Goal: Information Seeking & Learning: Learn about a topic

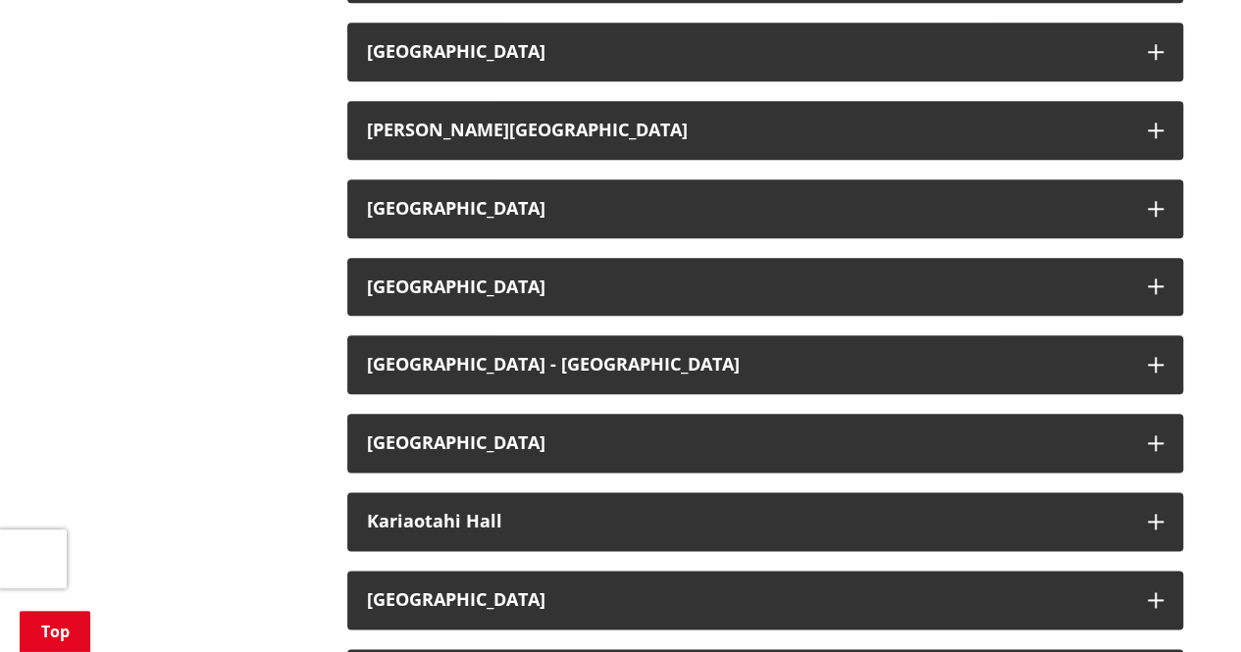
scroll to position [1020, 0]
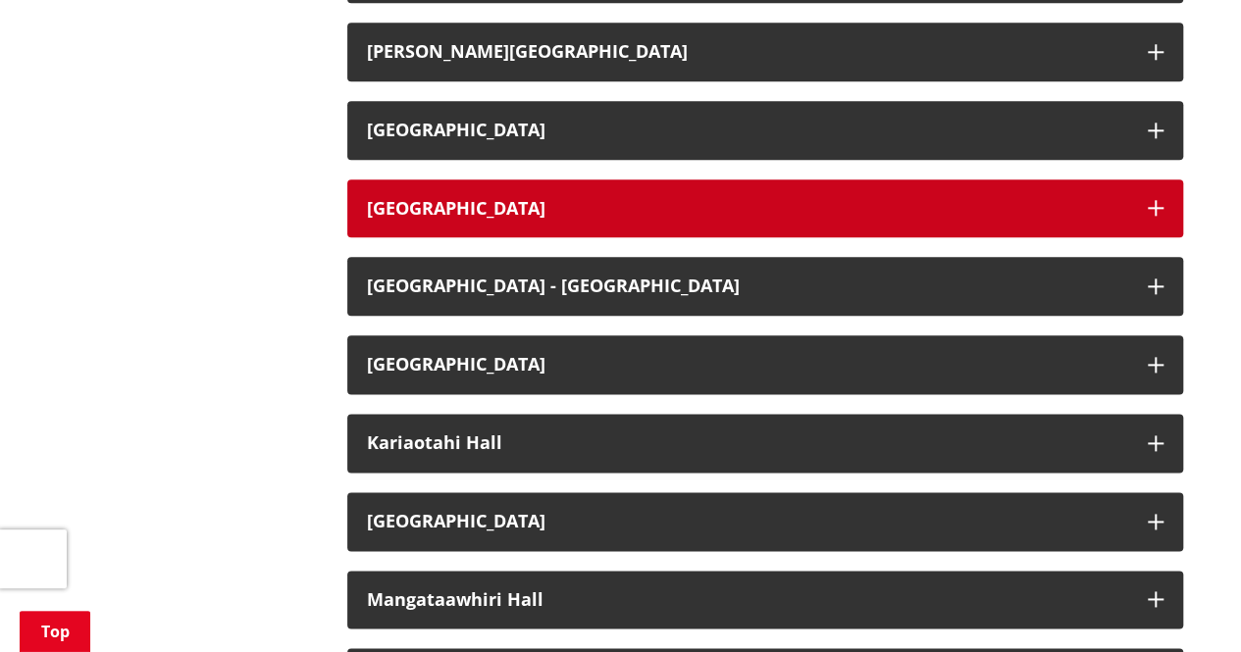
click at [1155, 203] on icon "button" at bounding box center [1155, 208] width 16 height 16
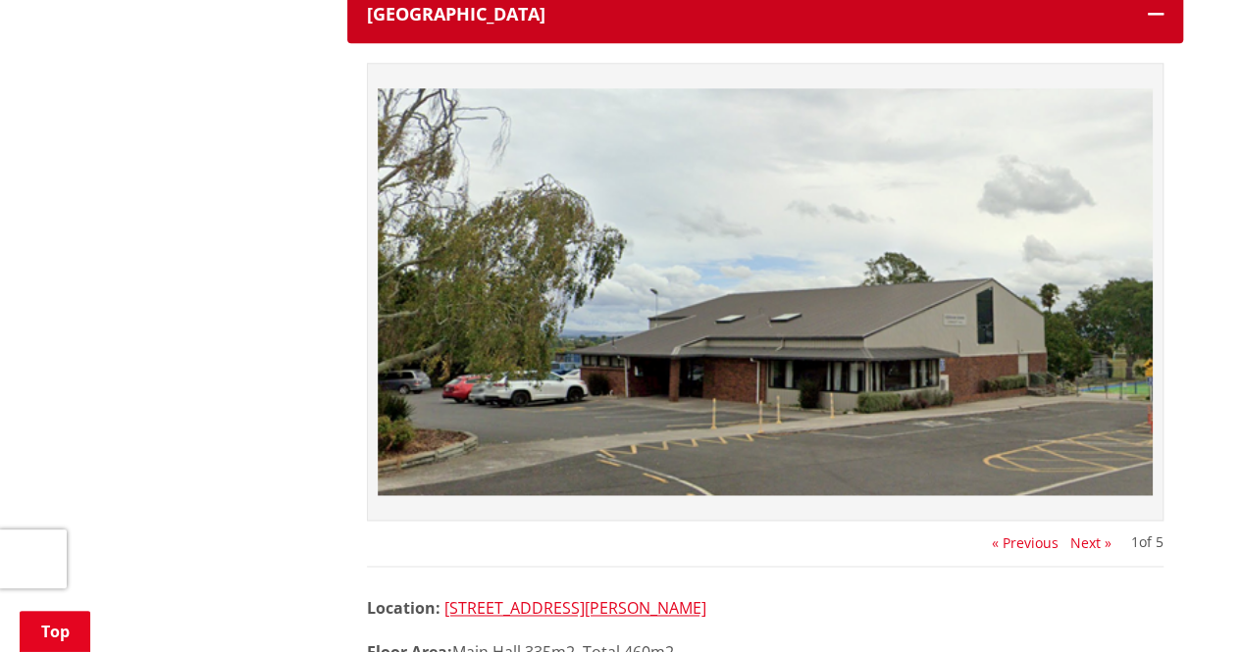
scroll to position [1216, 0]
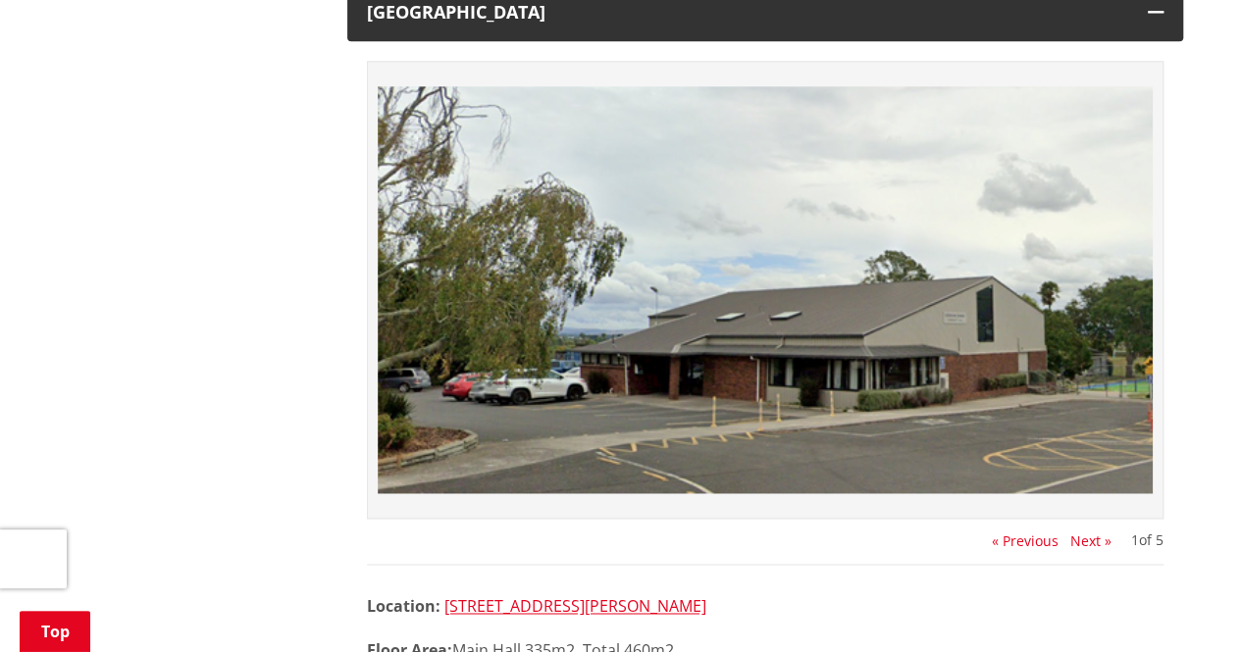
click at [1085, 539] on button "Next »" at bounding box center [1090, 541] width 41 height 16
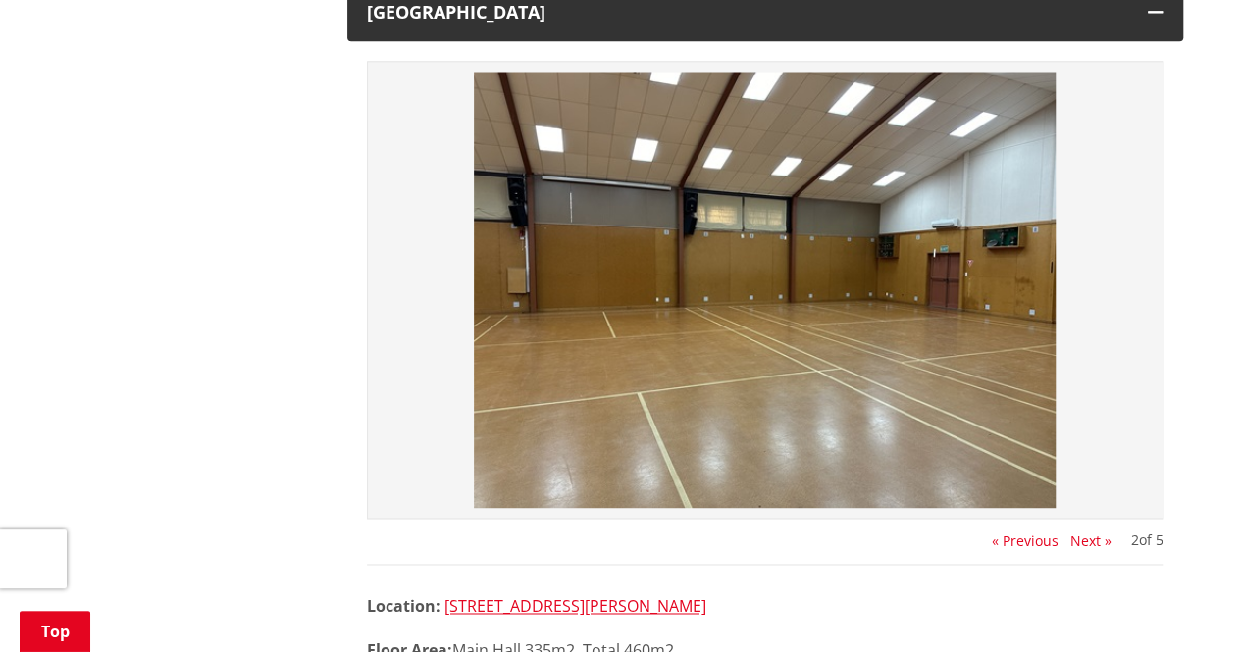
click at [1085, 539] on button "Next »" at bounding box center [1090, 541] width 41 height 16
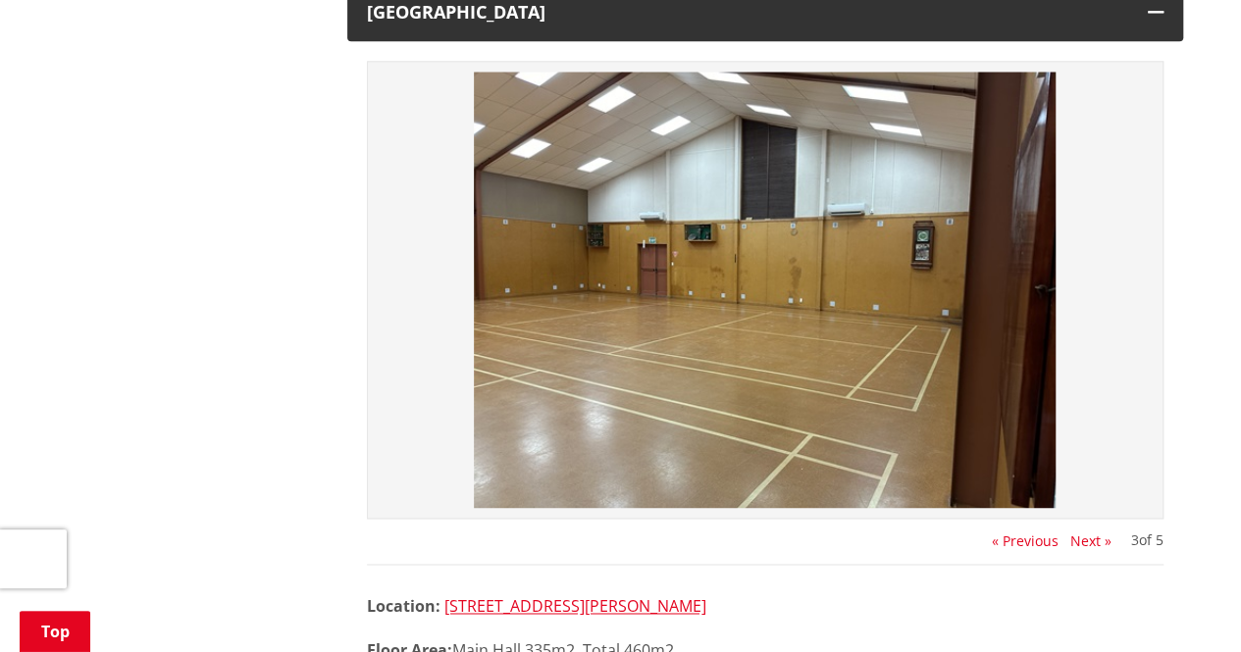
click at [1085, 539] on button "Next »" at bounding box center [1090, 541] width 41 height 16
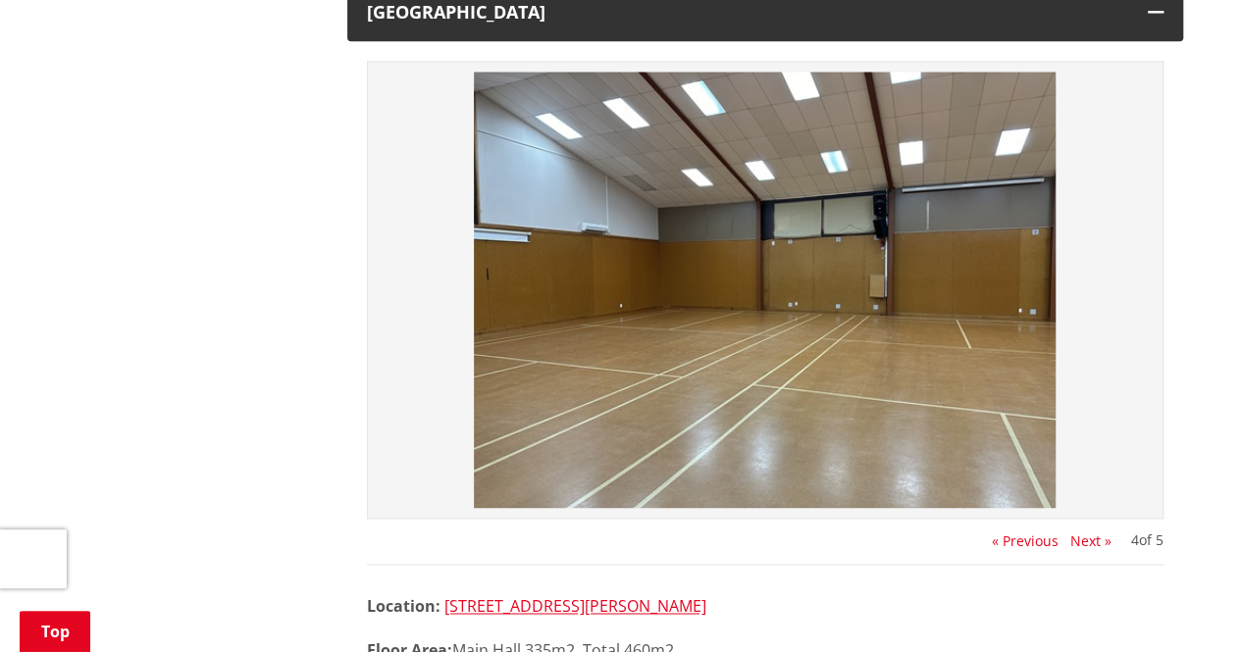
click at [1085, 539] on button "Next »" at bounding box center [1090, 541] width 41 height 16
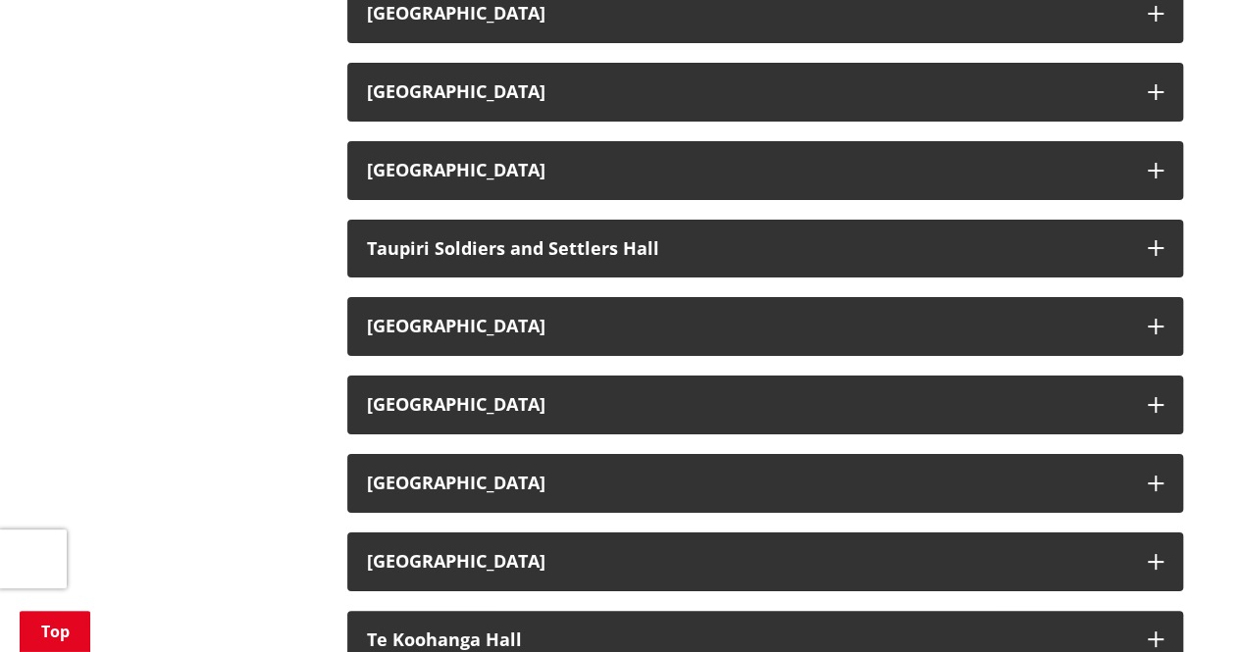
scroll to position [3609, 0]
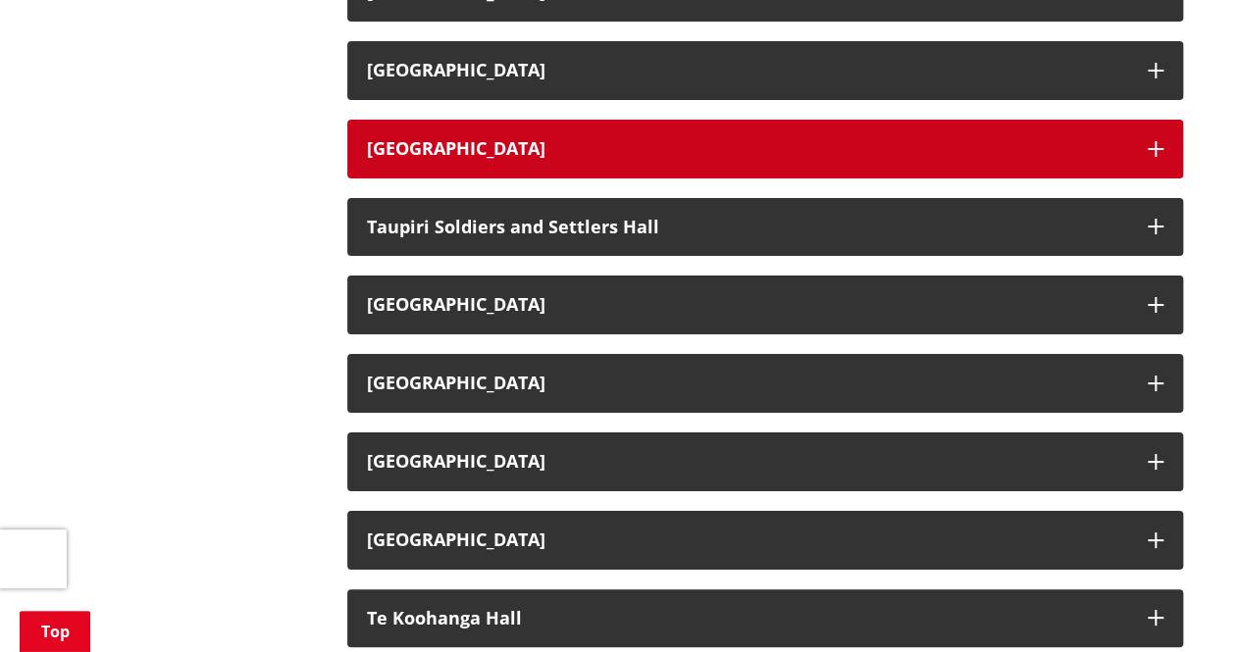
click at [1147, 143] on icon "button" at bounding box center [1155, 149] width 16 height 16
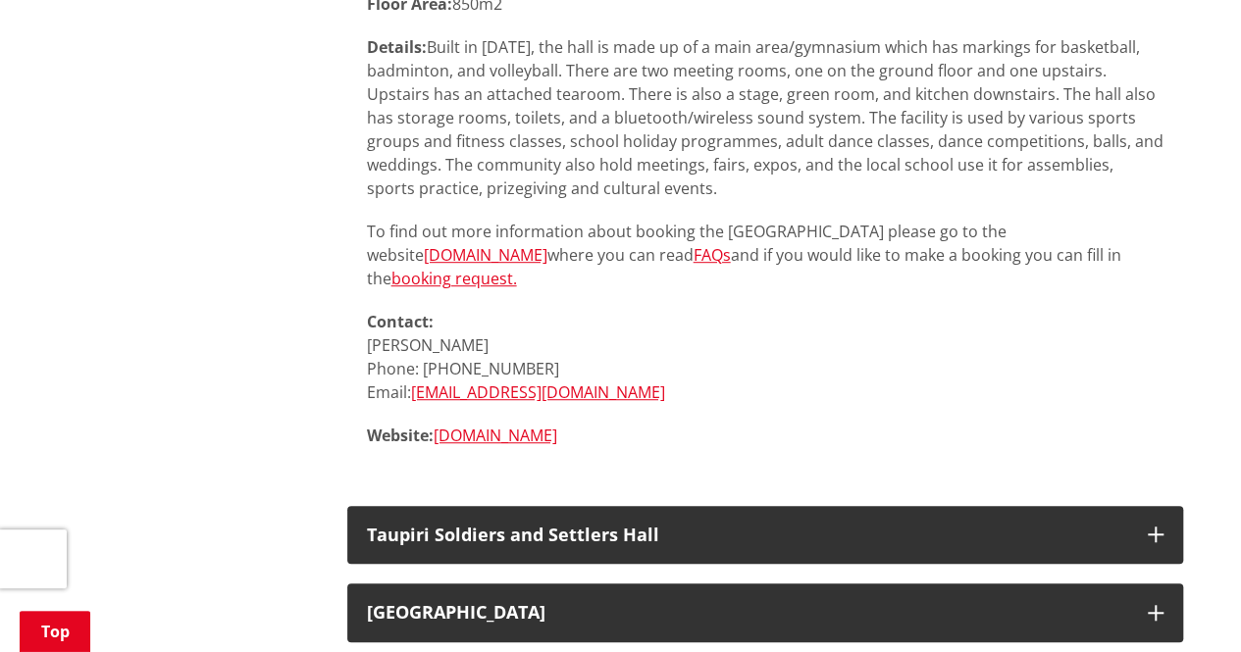
scroll to position [4158, 0]
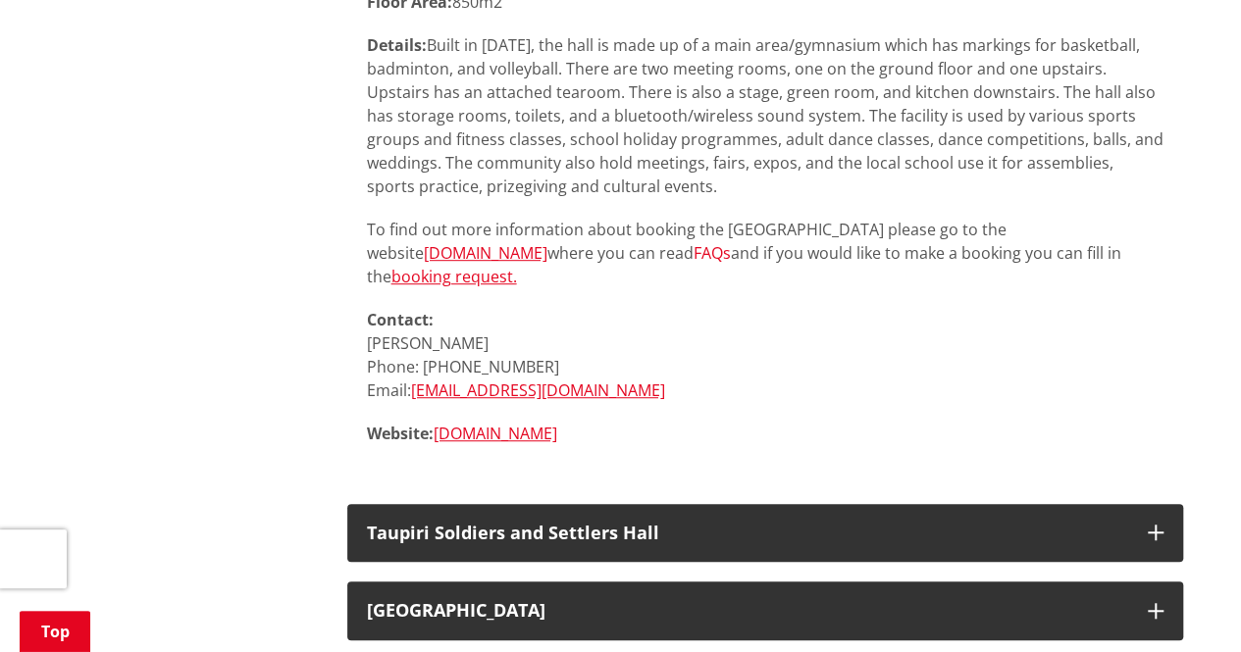
click at [731, 248] on link "FAQs" at bounding box center [711, 253] width 37 height 22
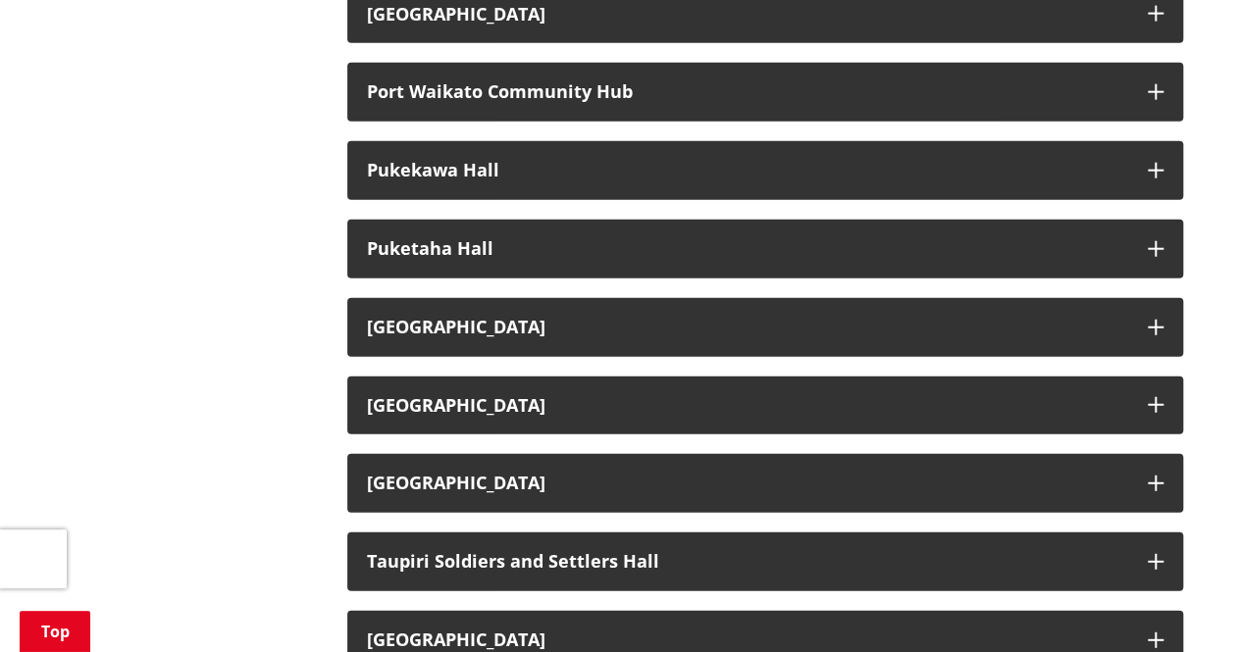
scroll to position [2432, 0]
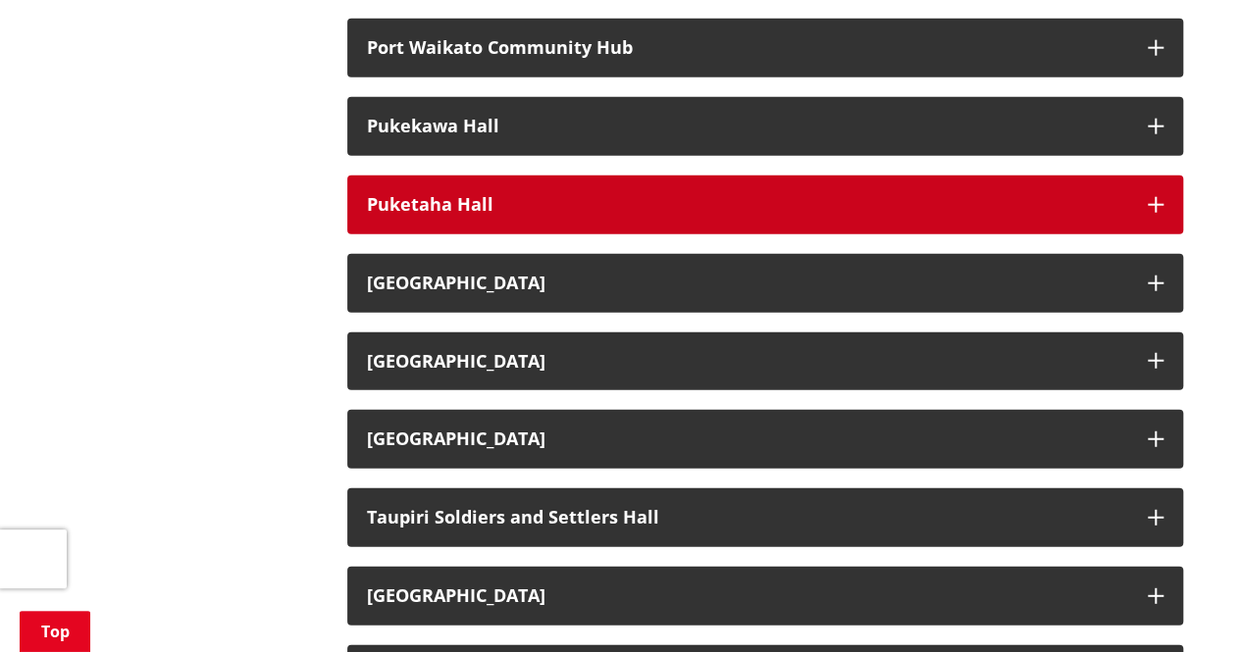
click at [1153, 193] on button "Puketaha Hall" at bounding box center [765, 205] width 836 height 59
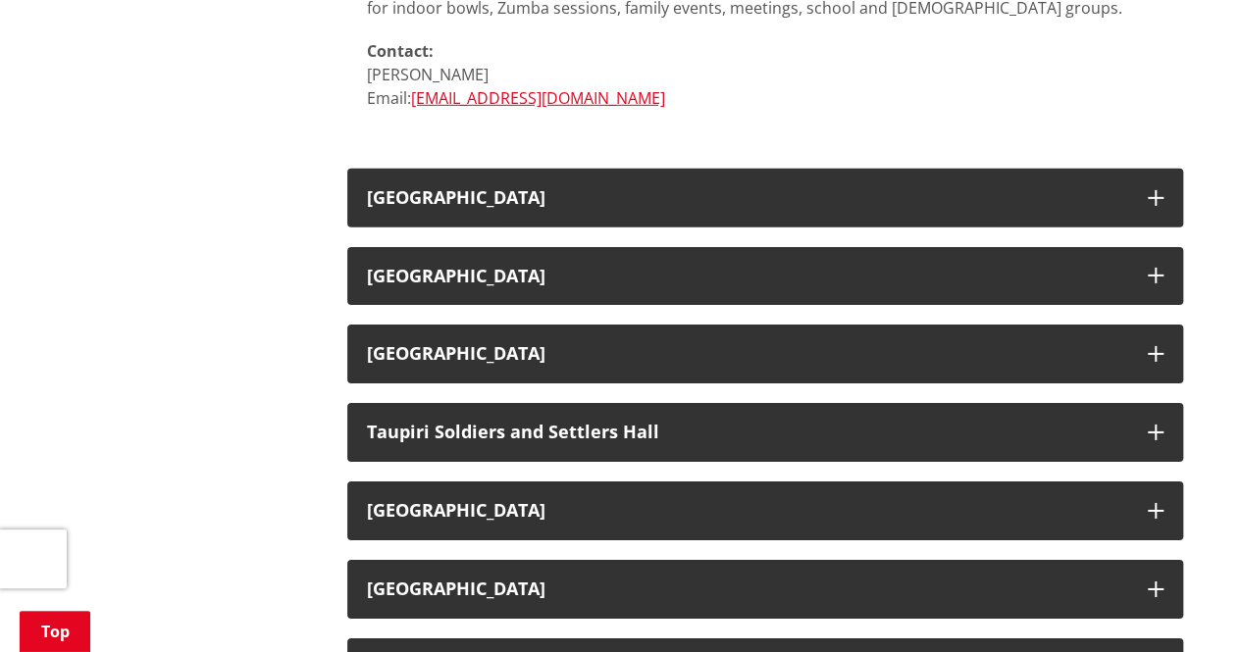
scroll to position [3020, 0]
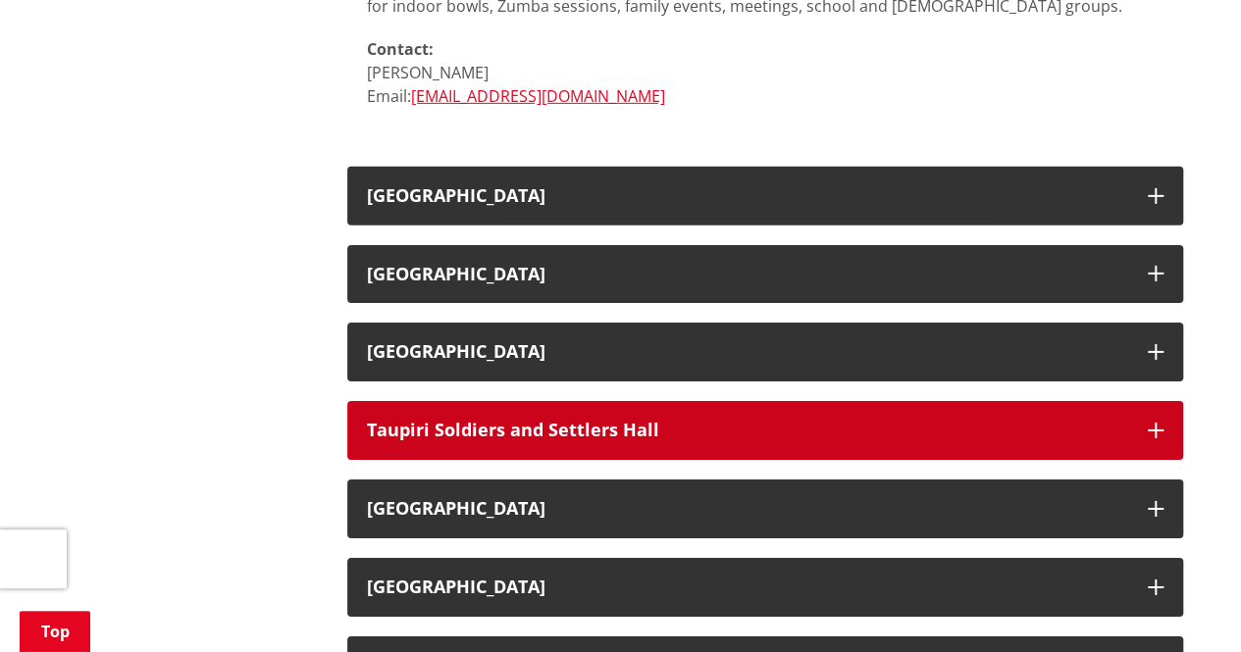
click at [1161, 418] on button "Taupiri Soldiers and Settlers Hall" at bounding box center [765, 430] width 836 height 59
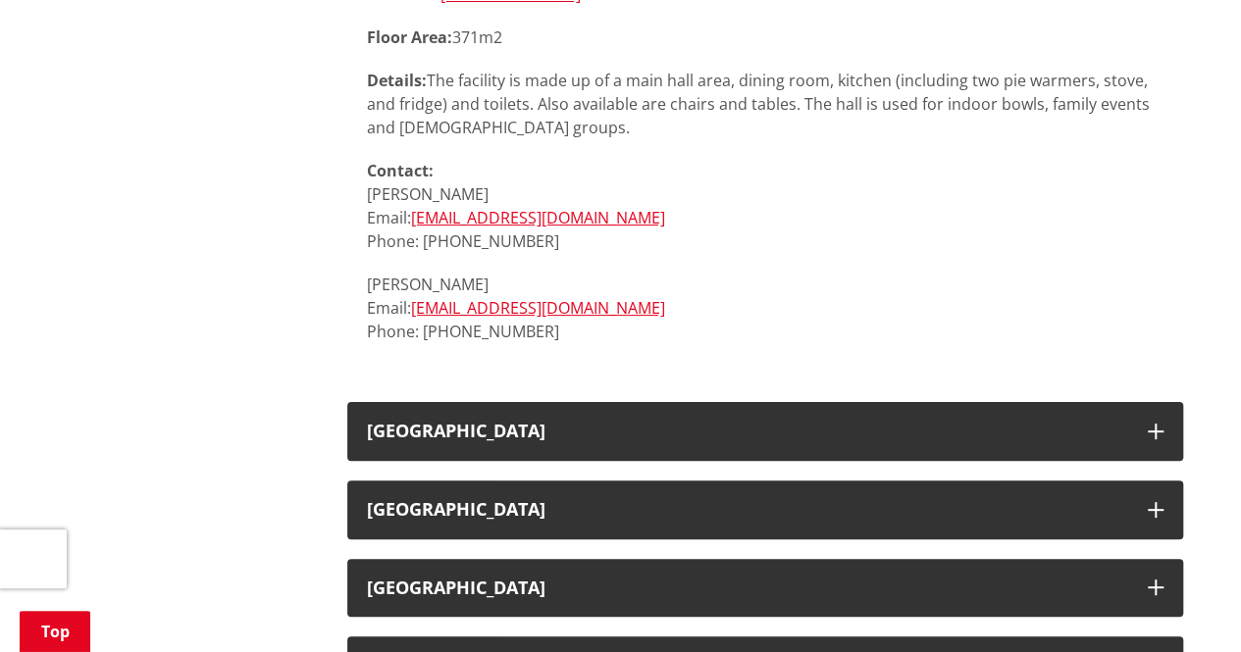
scroll to position [3805, 0]
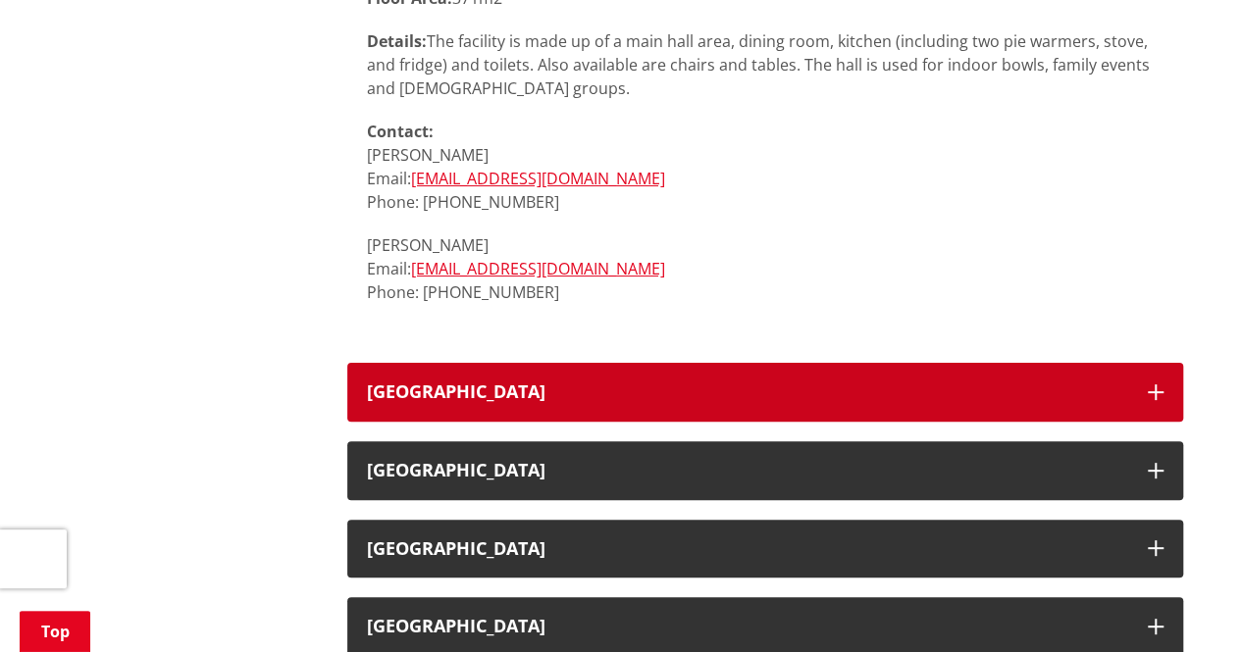
click at [1150, 391] on icon "button" at bounding box center [1155, 392] width 16 height 16
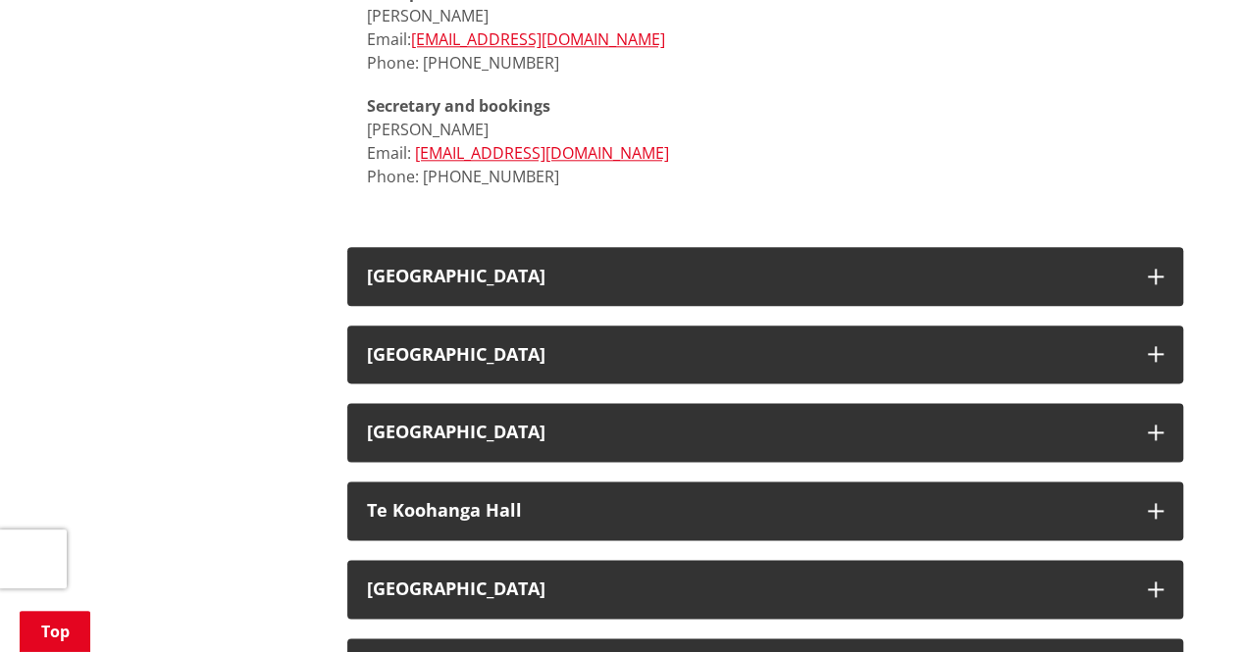
scroll to position [4786, 0]
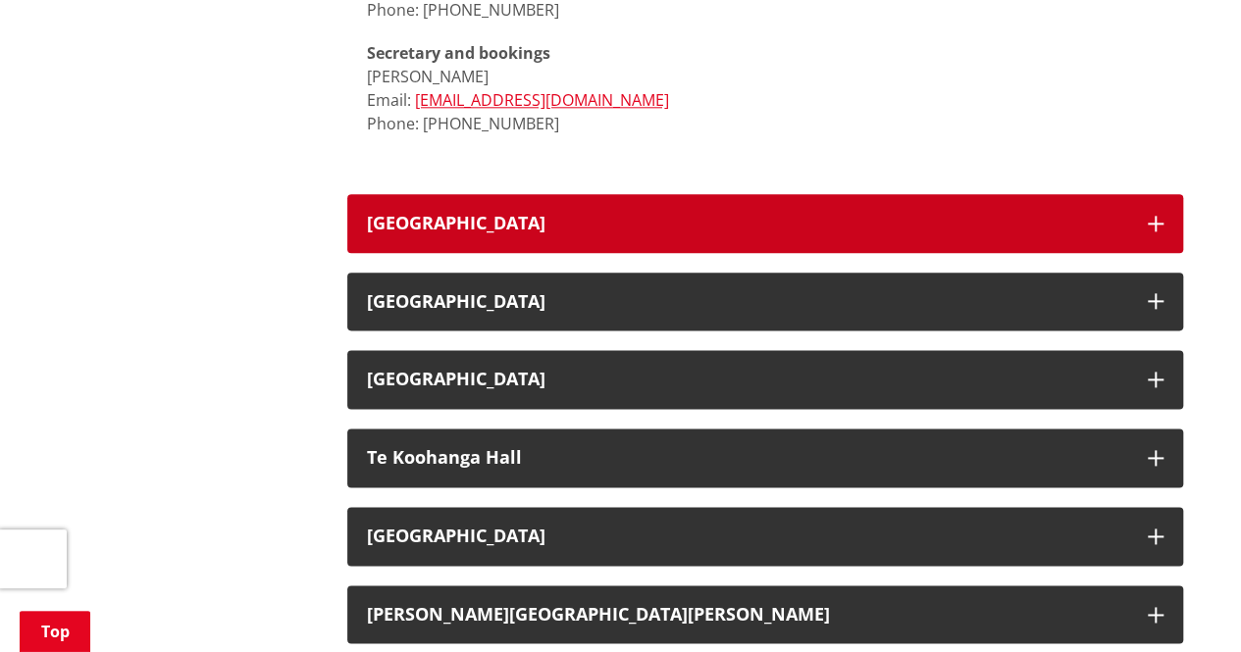
click at [1153, 226] on icon "button" at bounding box center [1155, 224] width 16 height 16
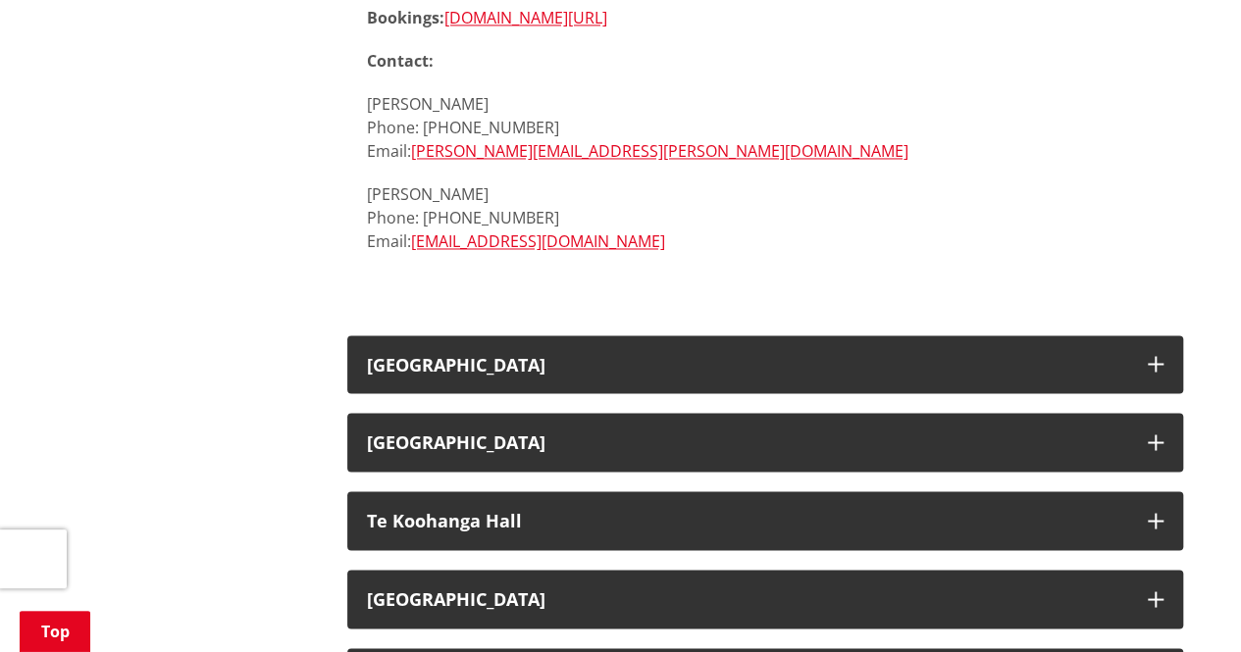
scroll to position [5335, 0]
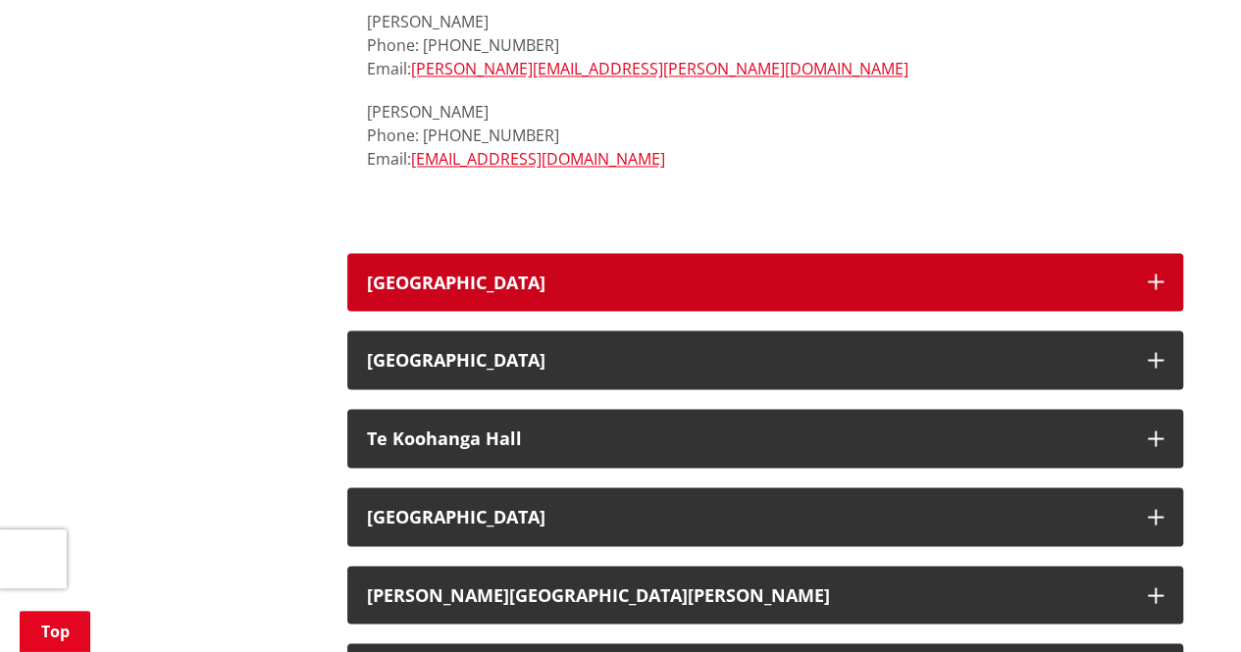
click at [1151, 285] on icon "button" at bounding box center [1155, 282] width 16 height 16
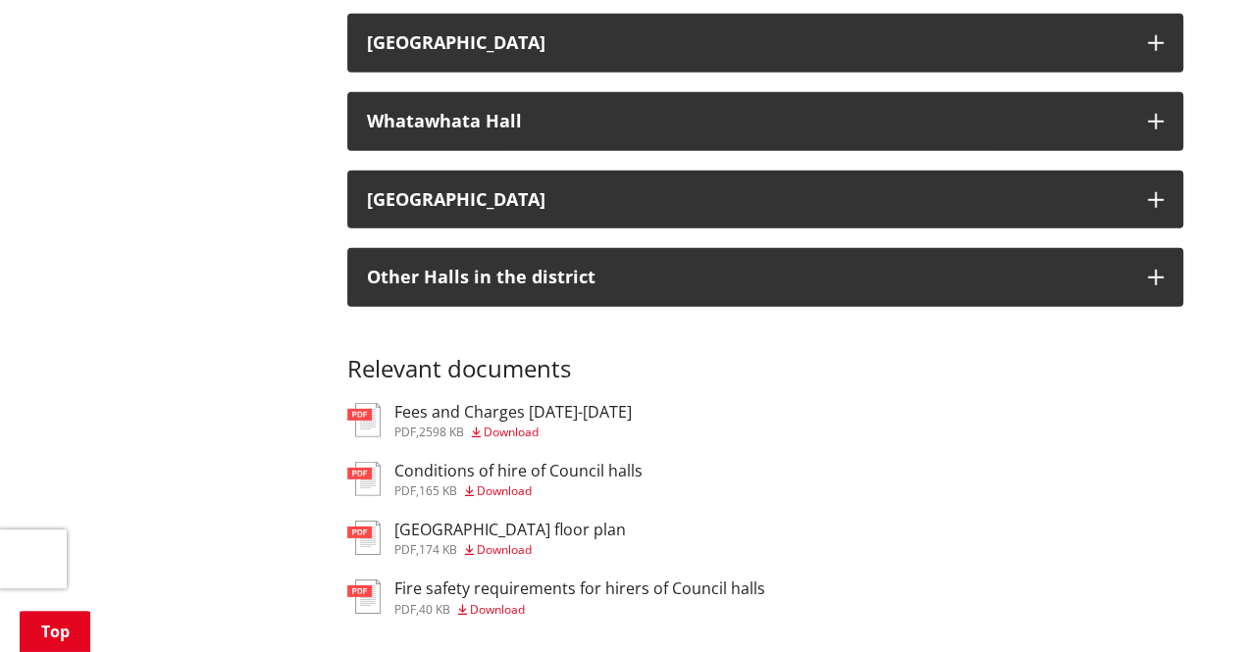
scroll to position [6472, 0]
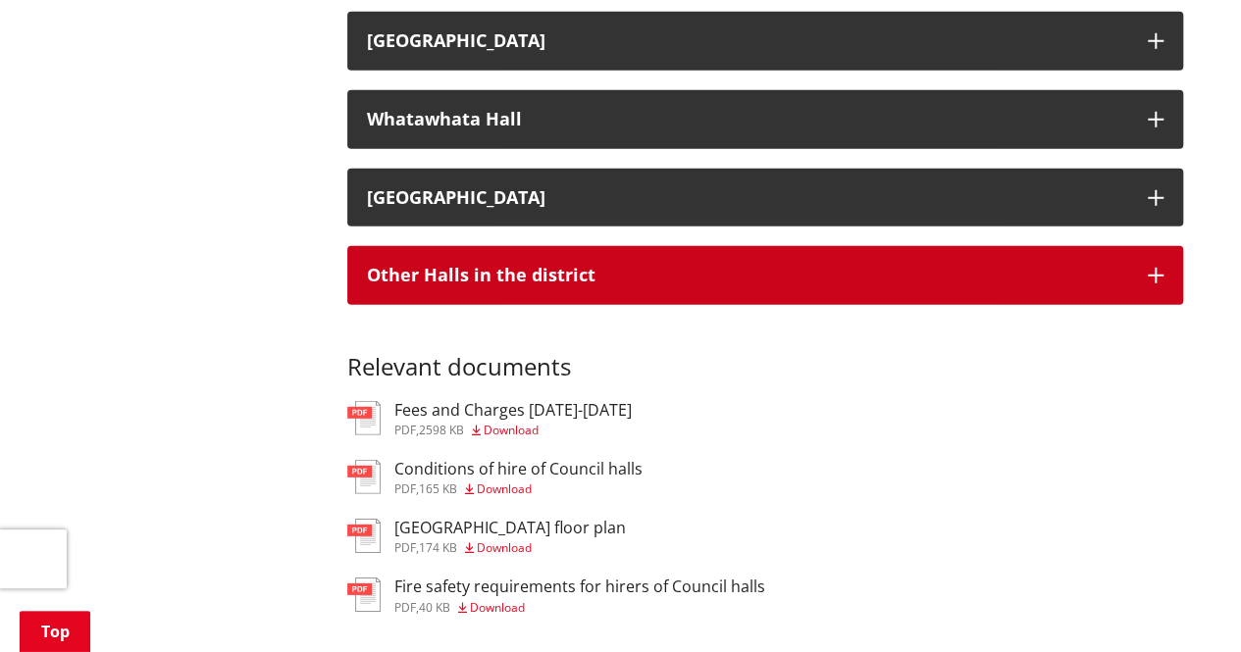
click at [1152, 271] on icon "button" at bounding box center [1155, 276] width 16 height 16
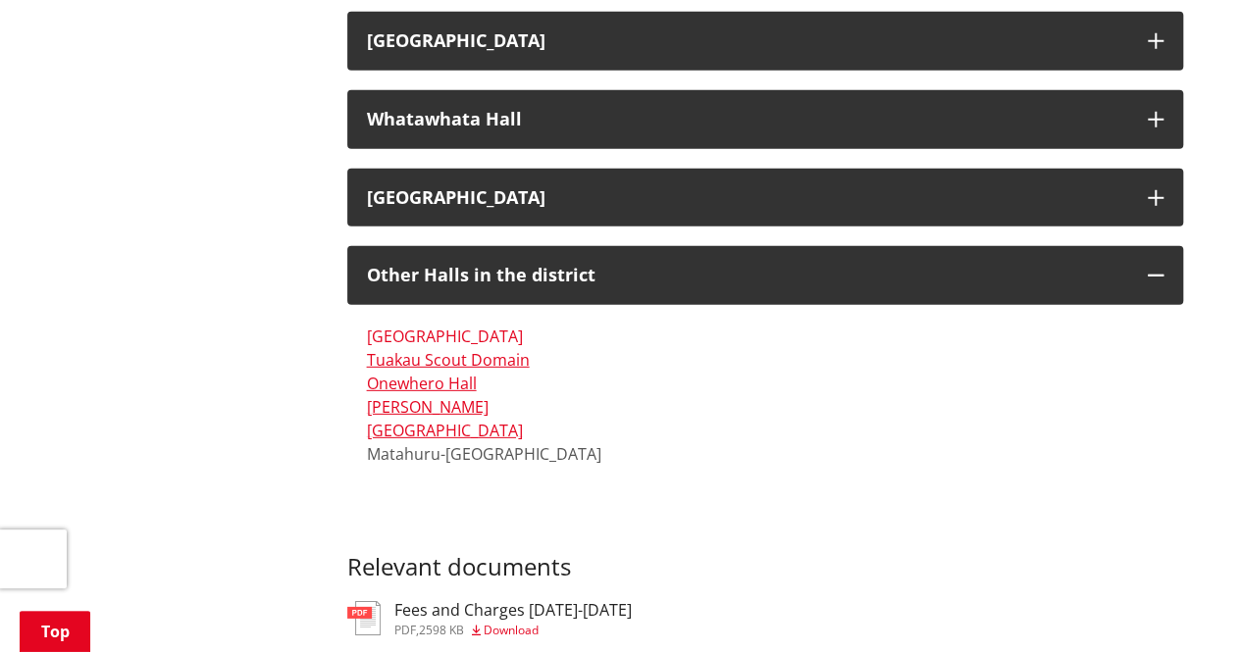
click at [415, 336] on link "[GEOGRAPHIC_DATA]" at bounding box center [445, 337] width 156 height 22
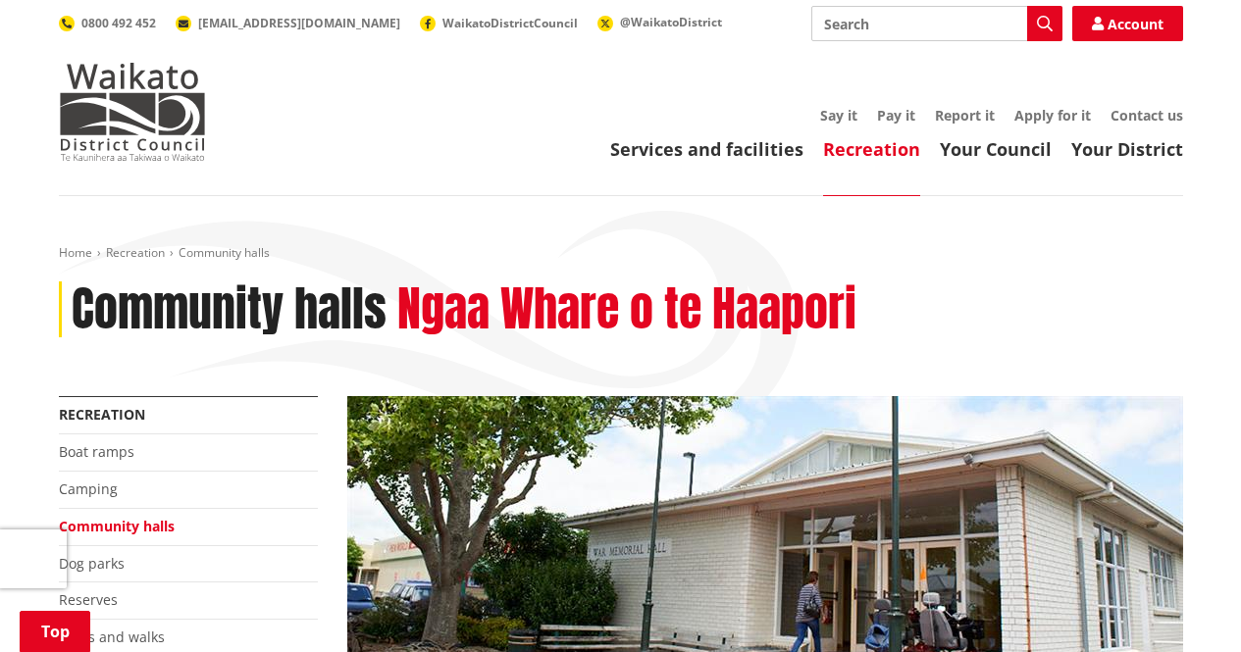
scroll to position [3691, 0]
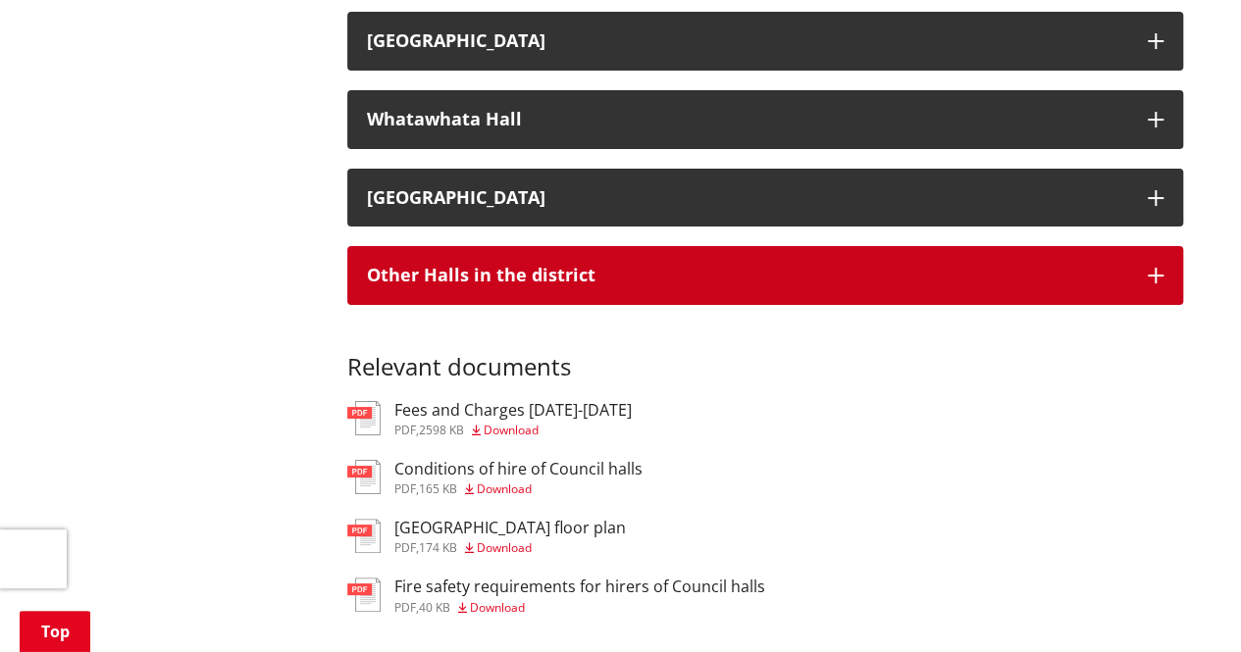
click at [972, 285] on button "Other Halls in the district" at bounding box center [765, 275] width 836 height 59
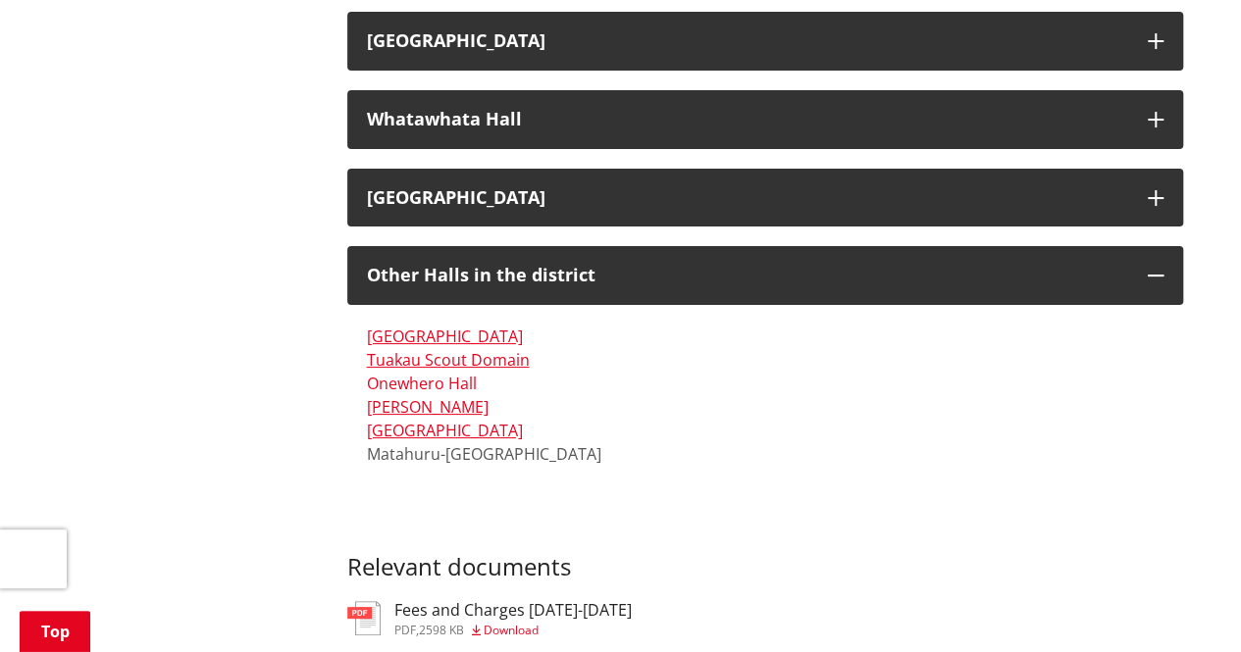
click at [448, 390] on link "Onewhero Hall" at bounding box center [422, 384] width 110 height 22
click at [457, 404] on link "[PERSON_NAME]" at bounding box center [428, 407] width 122 height 22
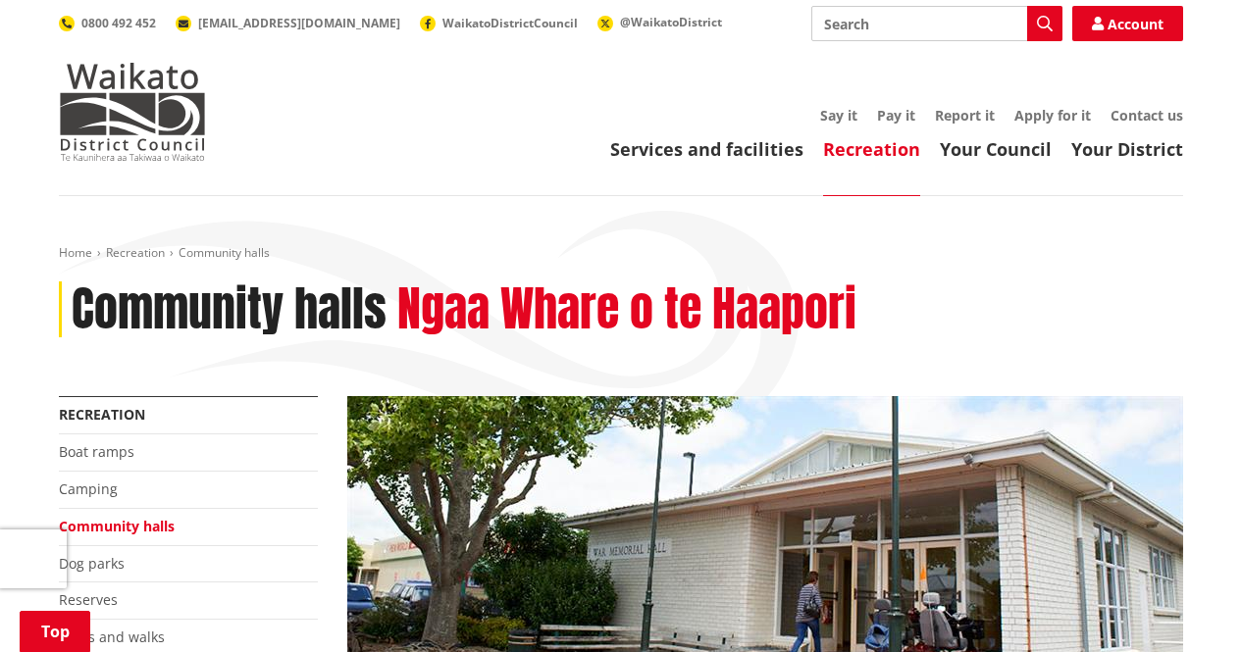
scroll to position [3691, 0]
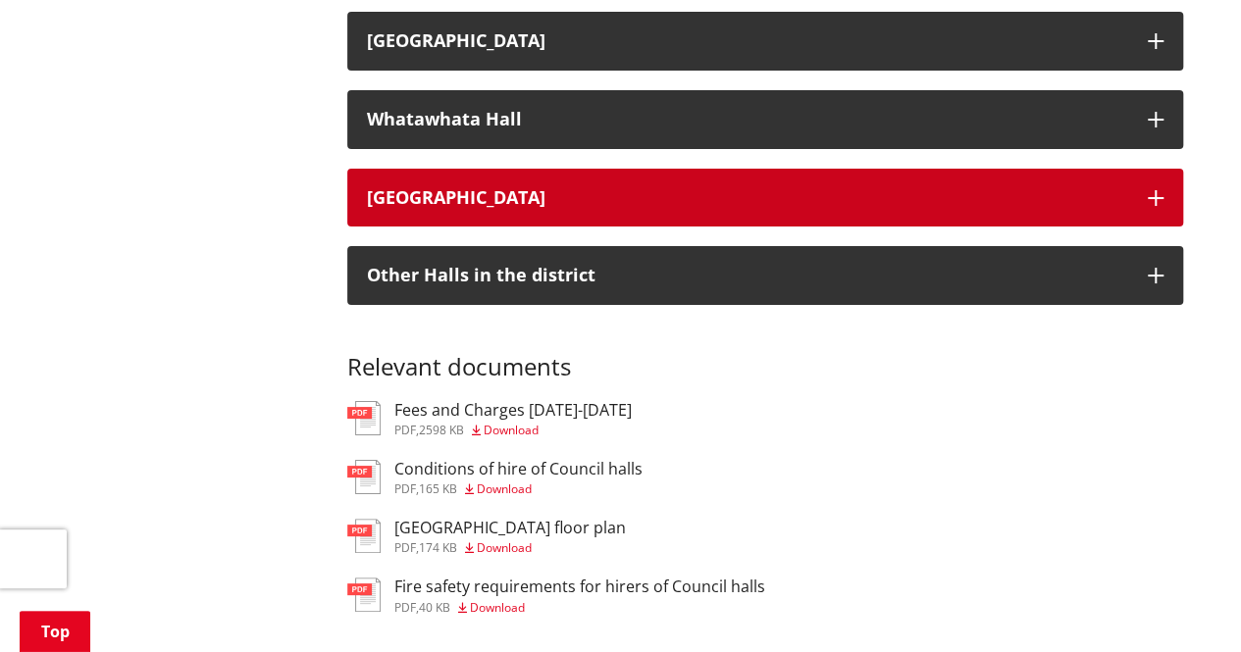
click at [422, 211] on button "[GEOGRAPHIC_DATA]" at bounding box center [765, 198] width 836 height 59
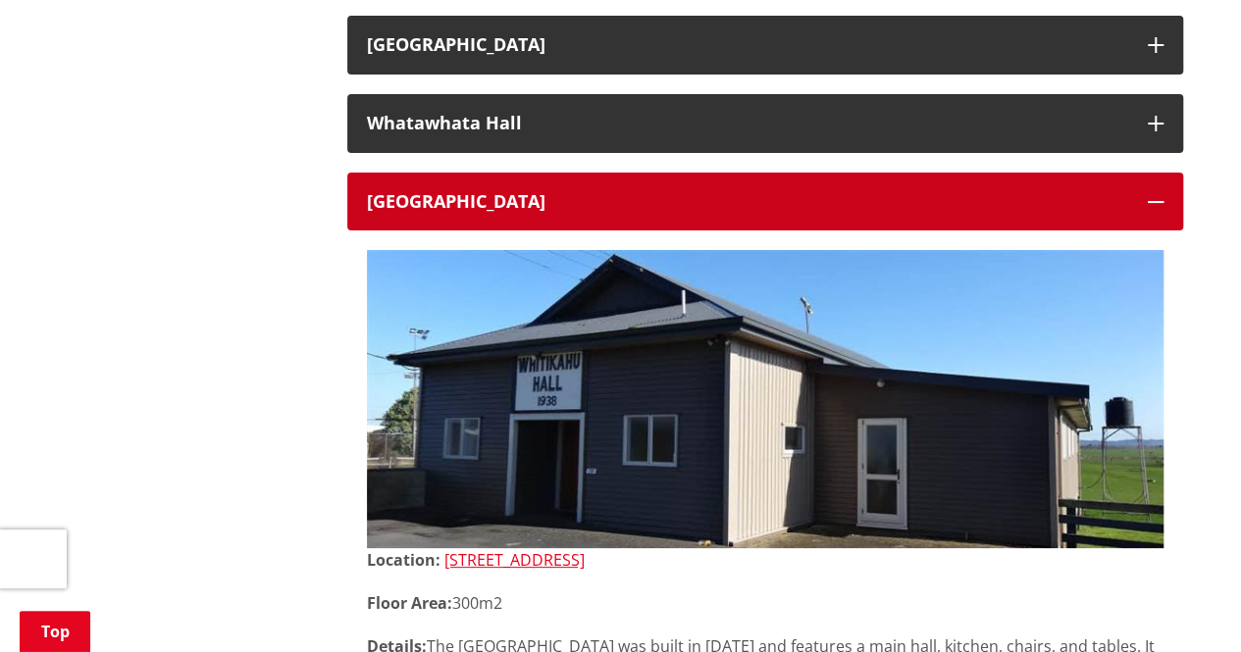
scroll to position [3495, 0]
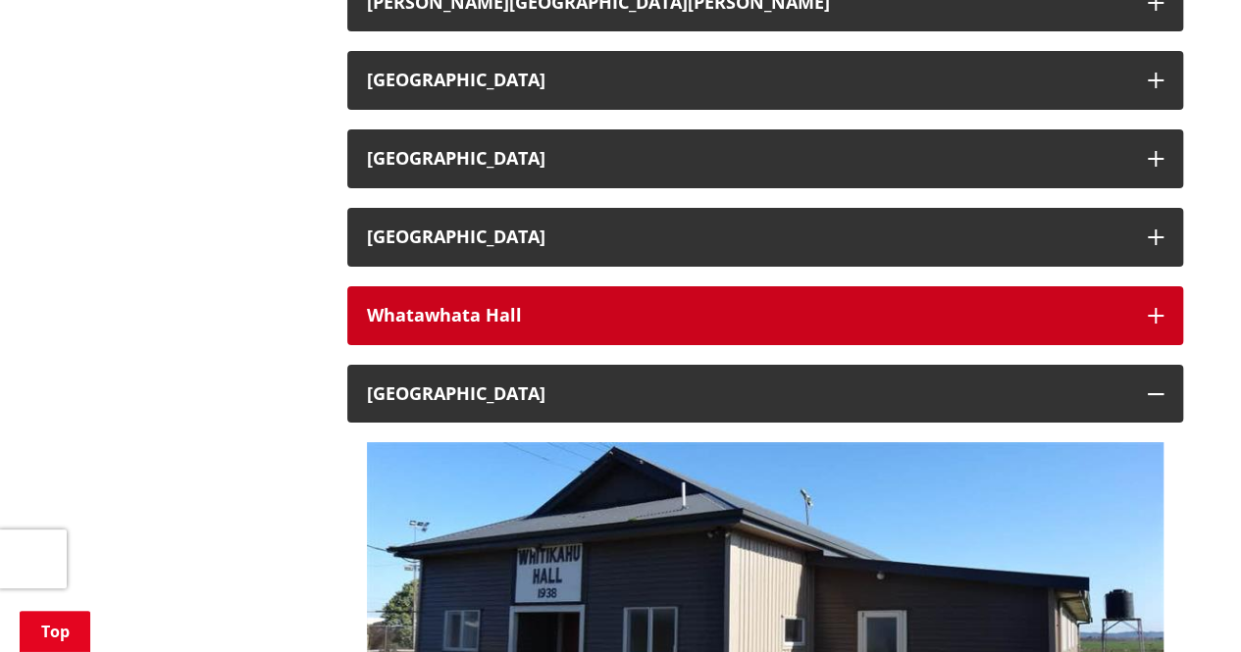
click at [480, 306] on div "Whatawhata Hall" at bounding box center [747, 316] width 761 height 20
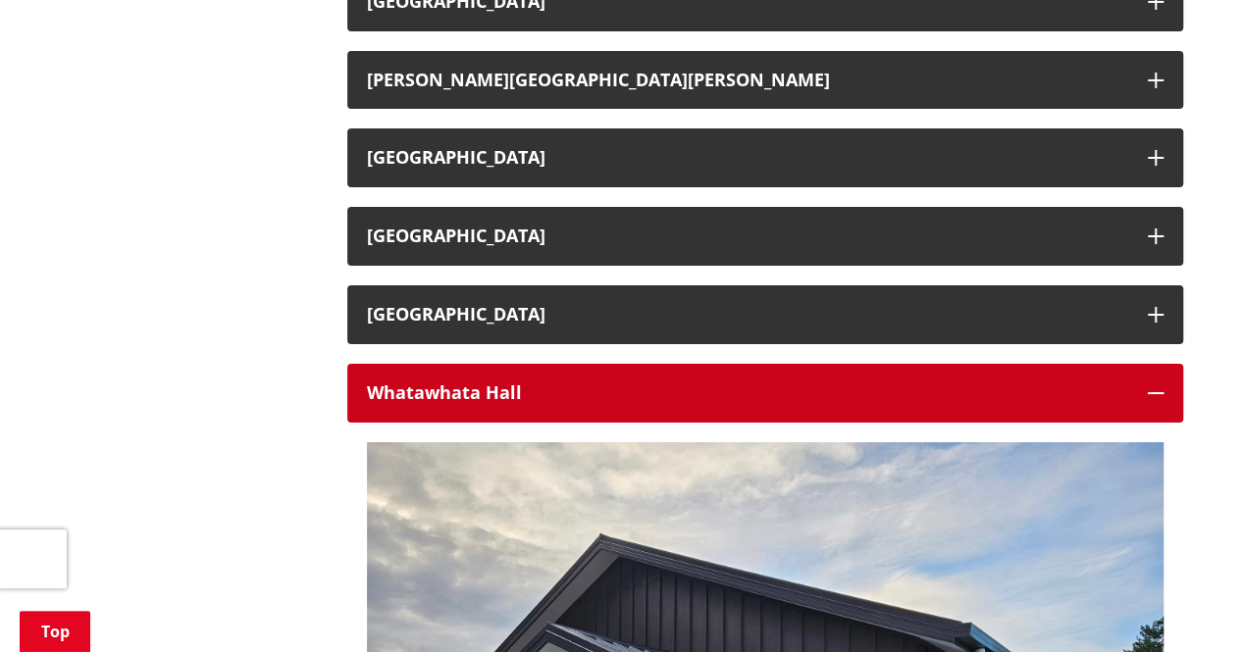
scroll to position [3417, 0]
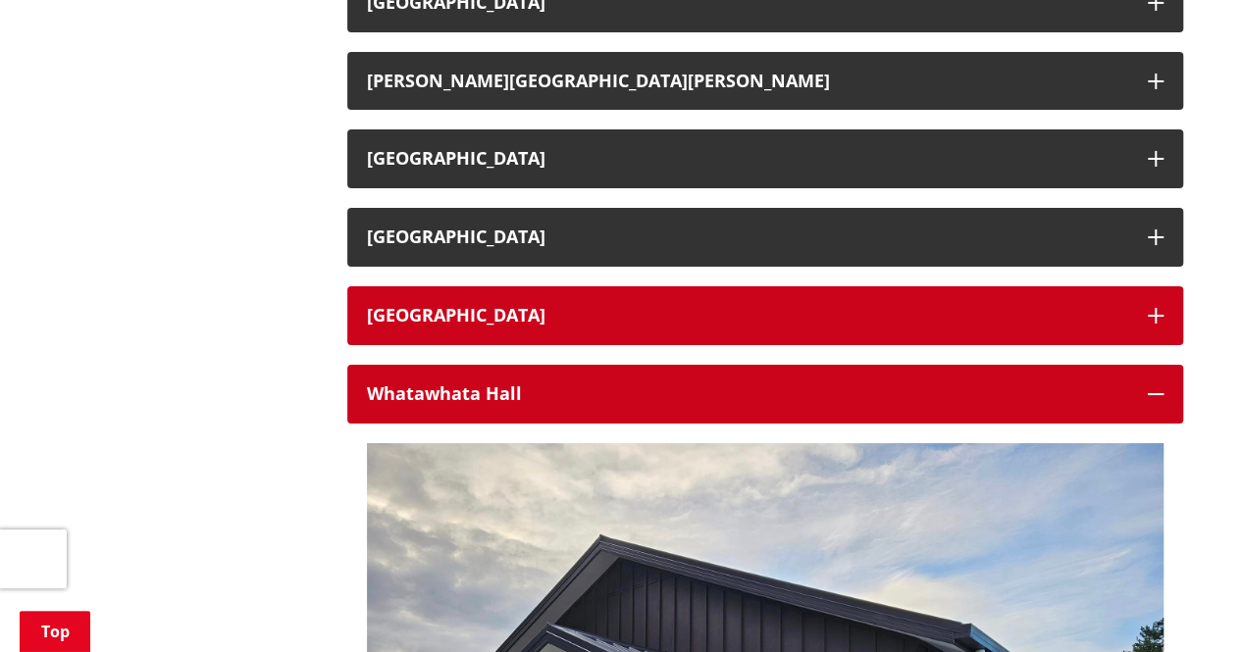
click at [480, 306] on h3 "[GEOGRAPHIC_DATA]" at bounding box center [747, 316] width 761 height 20
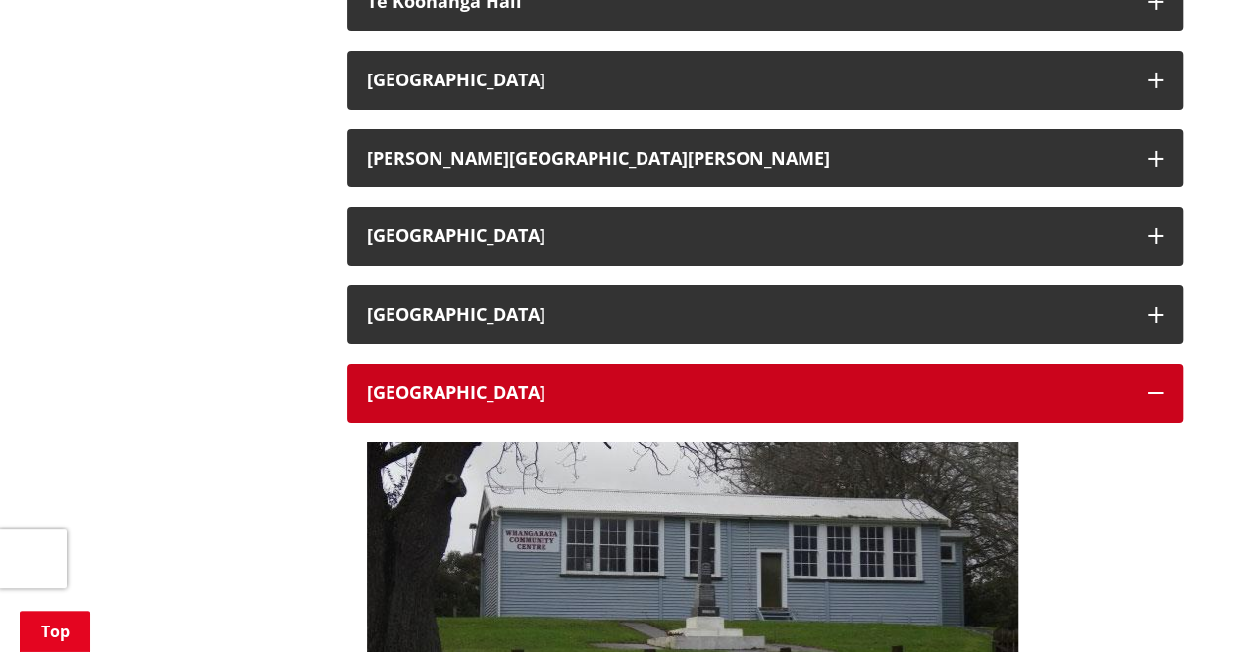
scroll to position [3338, 0]
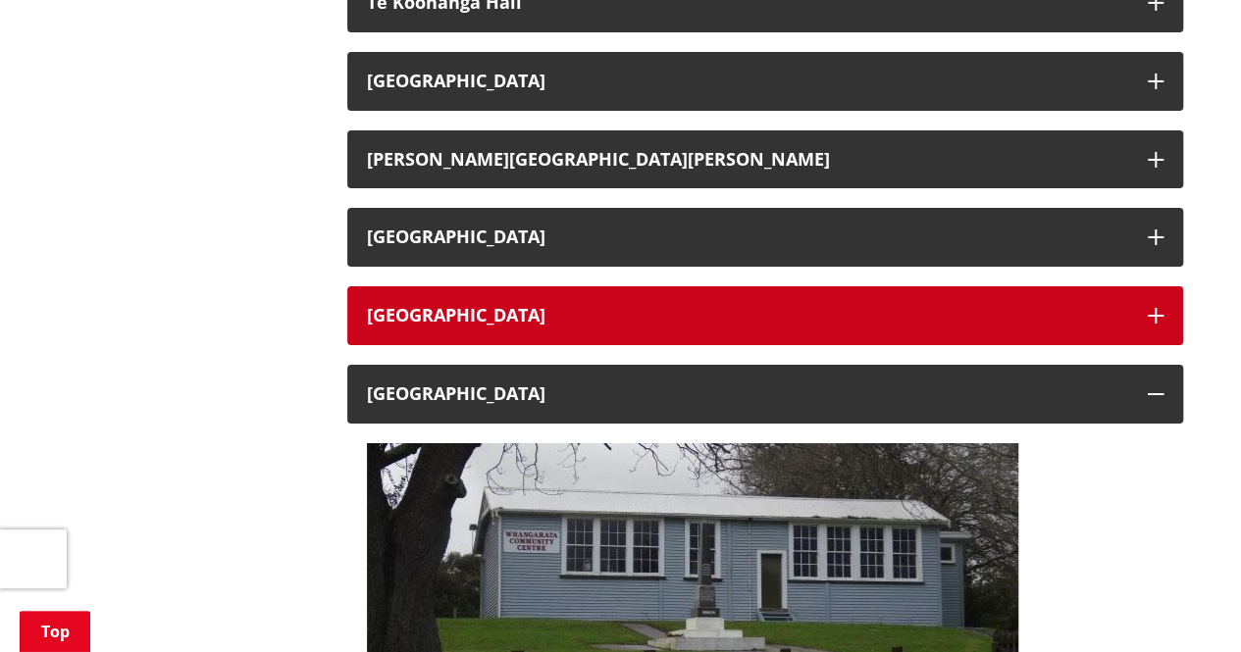
click at [532, 320] on h3 "[GEOGRAPHIC_DATA]" at bounding box center [747, 316] width 761 height 20
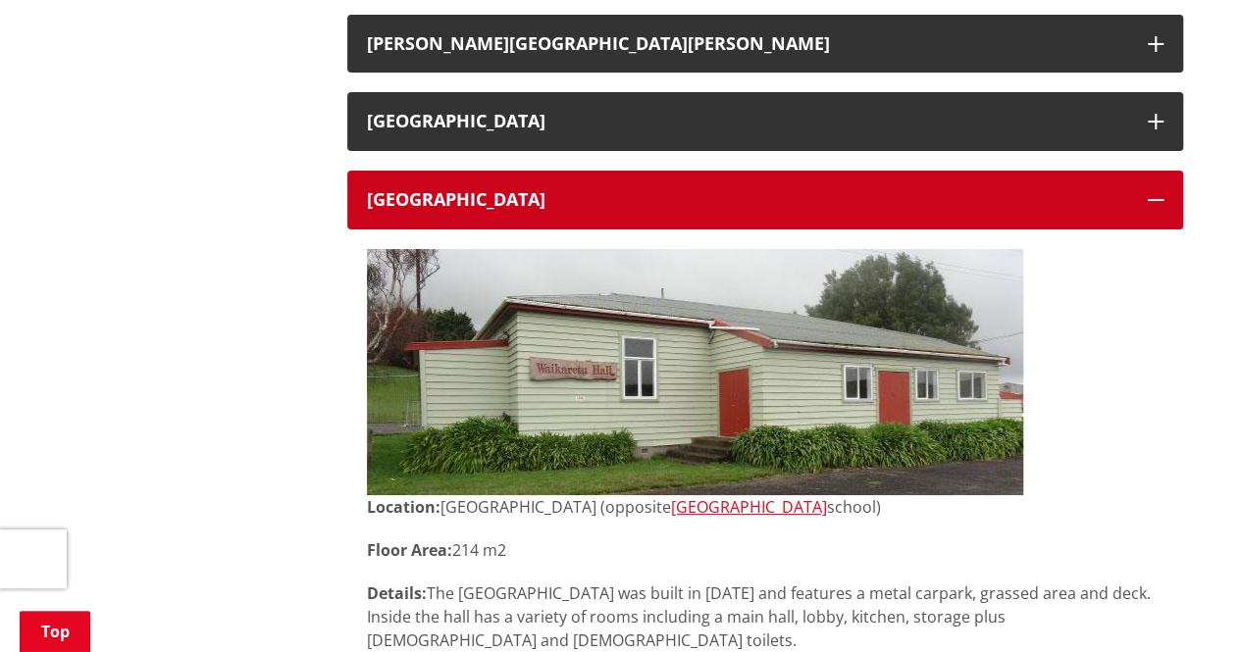
scroll to position [3299, 0]
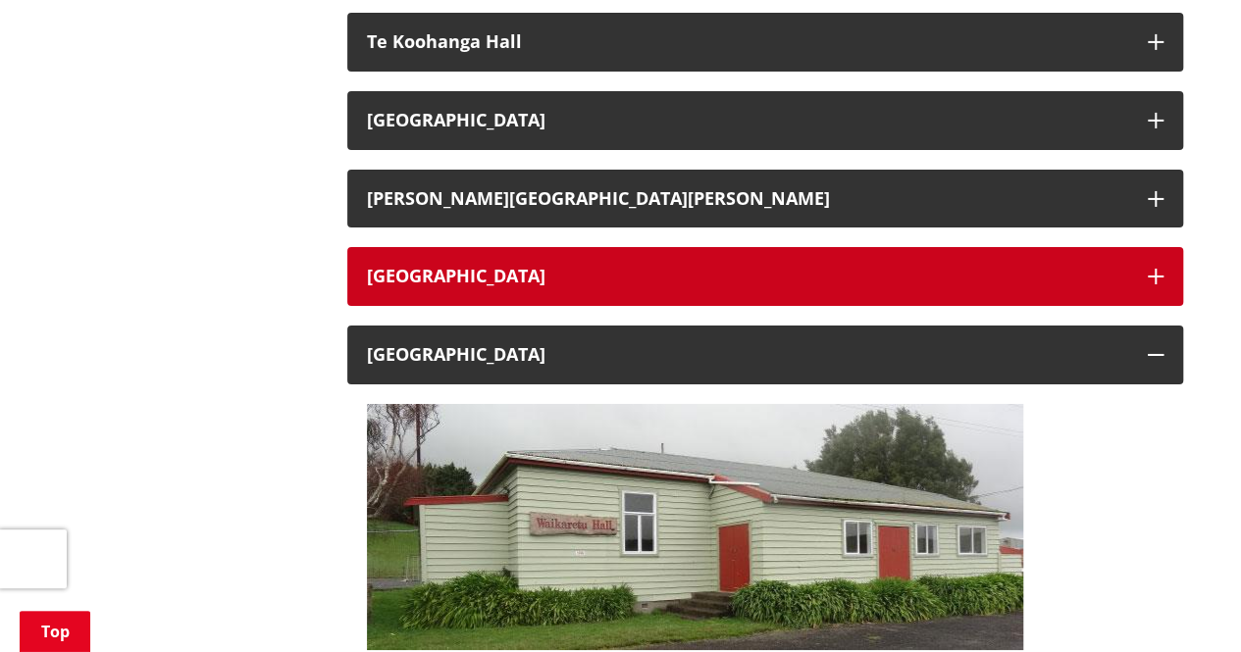
click at [526, 271] on h3 "[GEOGRAPHIC_DATA]" at bounding box center [747, 277] width 761 height 20
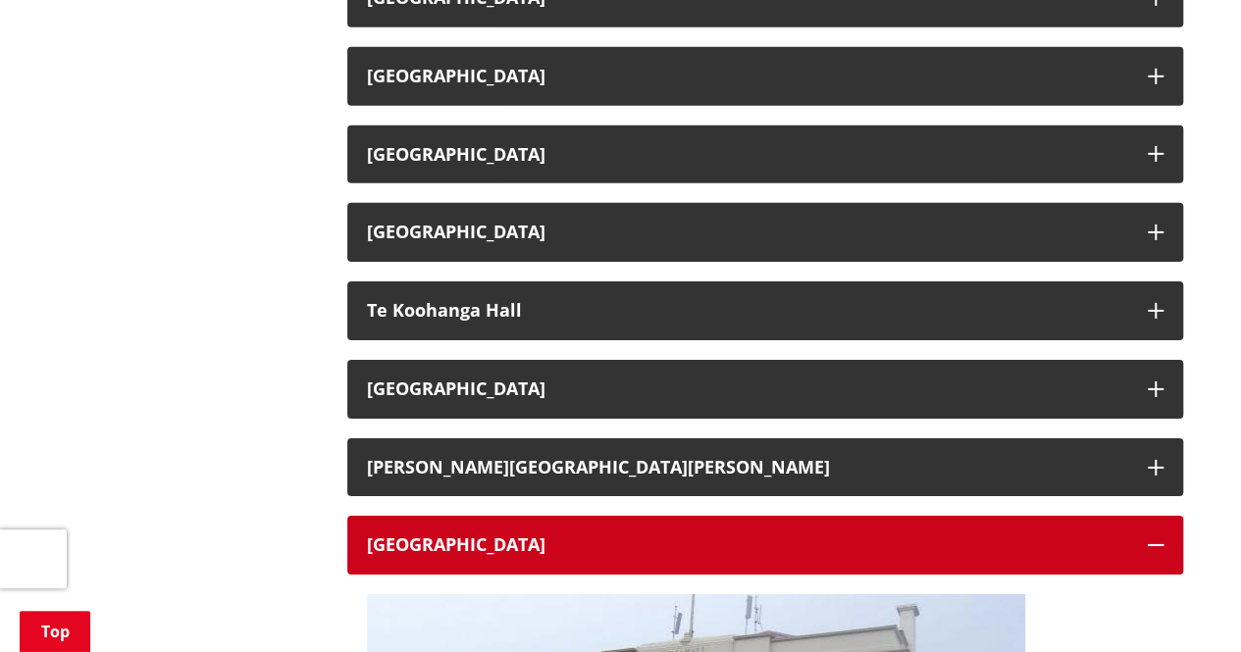
scroll to position [3024, 0]
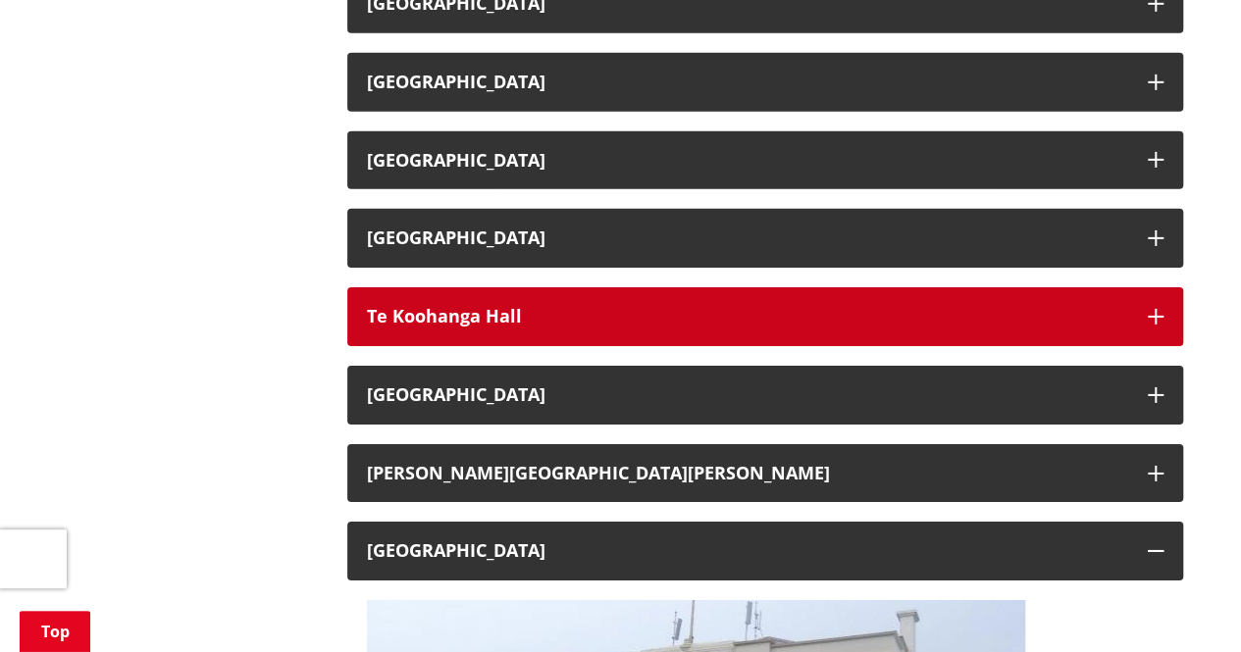
click at [487, 327] on h3 "Te Koohanga Hall" at bounding box center [747, 317] width 761 height 20
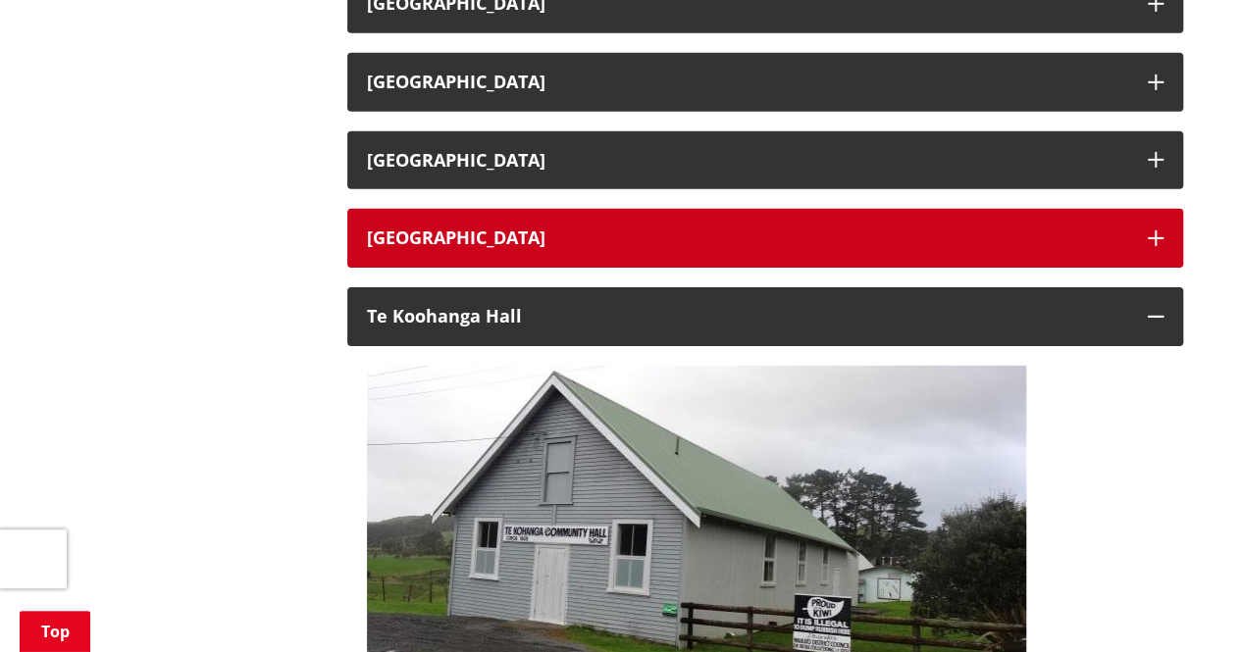
click at [480, 230] on h3 "[GEOGRAPHIC_DATA]" at bounding box center [747, 238] width 761 height 20
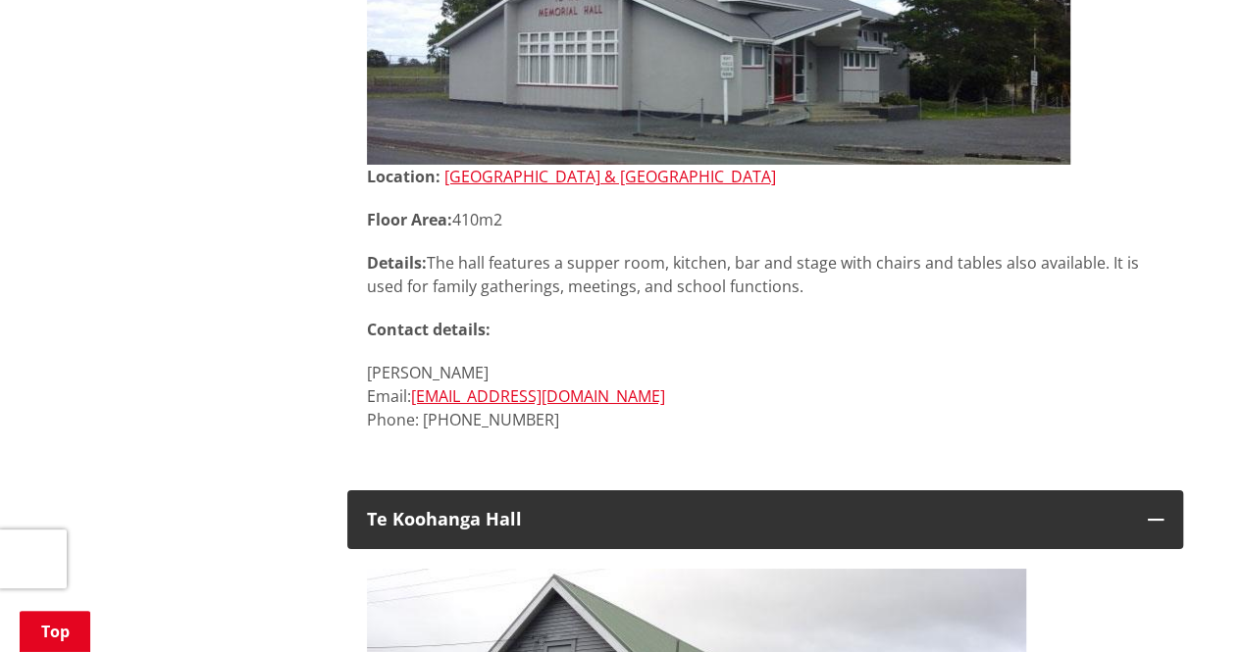
scroll to position [3417, 0]
